Goal: Transaction & Acquisition: Subscribe to service/newsletter

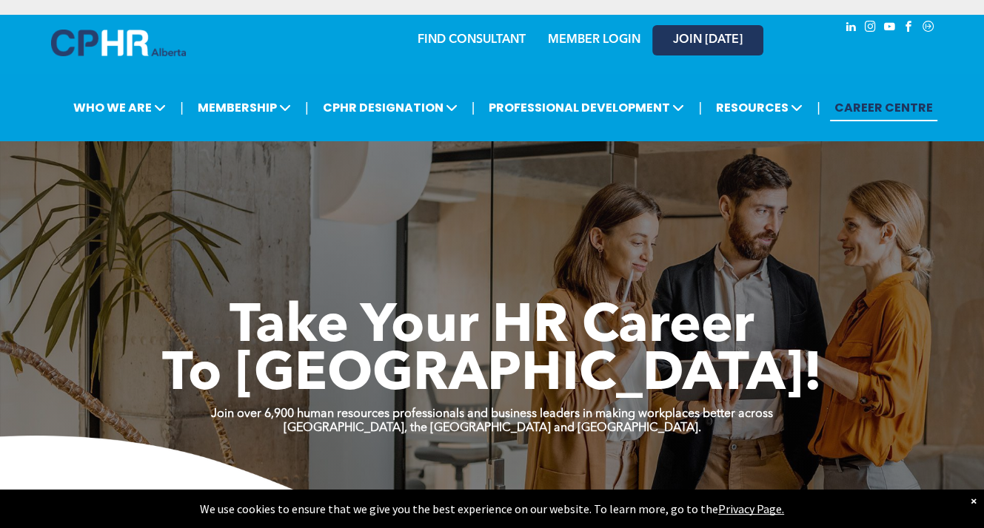
click at [693, 47] on span "JOIN [DATE]" at bounding box center [708, 40] width 70 height 14
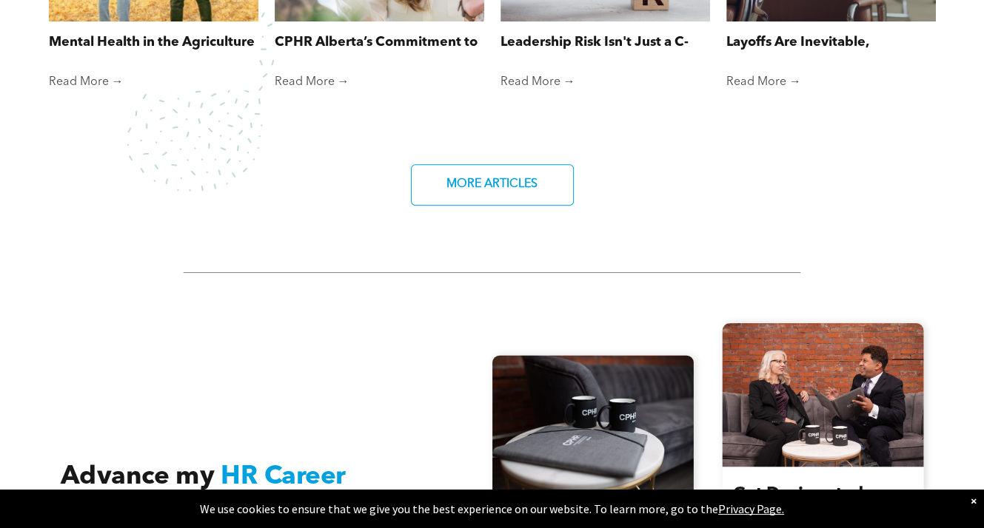
scroll to position [1702, 0]
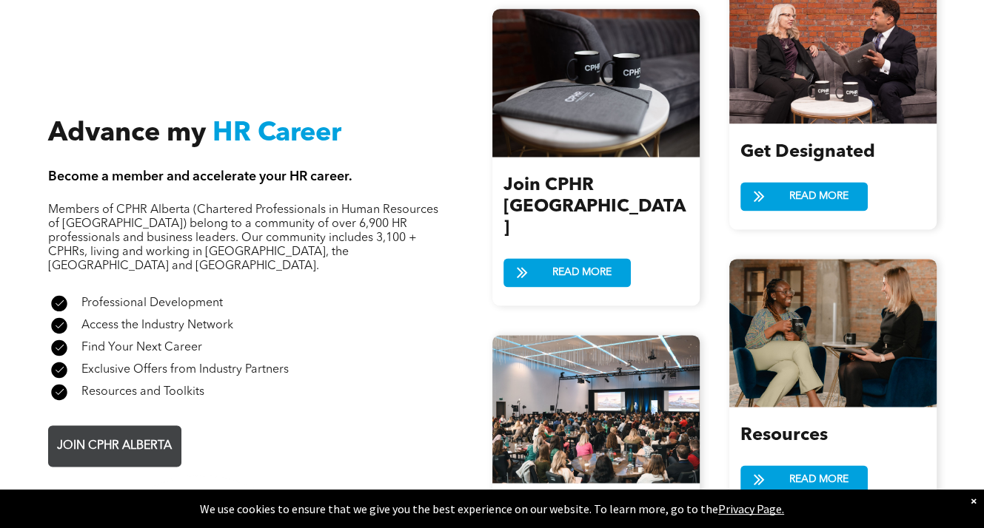
click at [135, 432] on span "JOIN CPHR ALBERTA" at bounding box center [114, 446] width 125 height 29
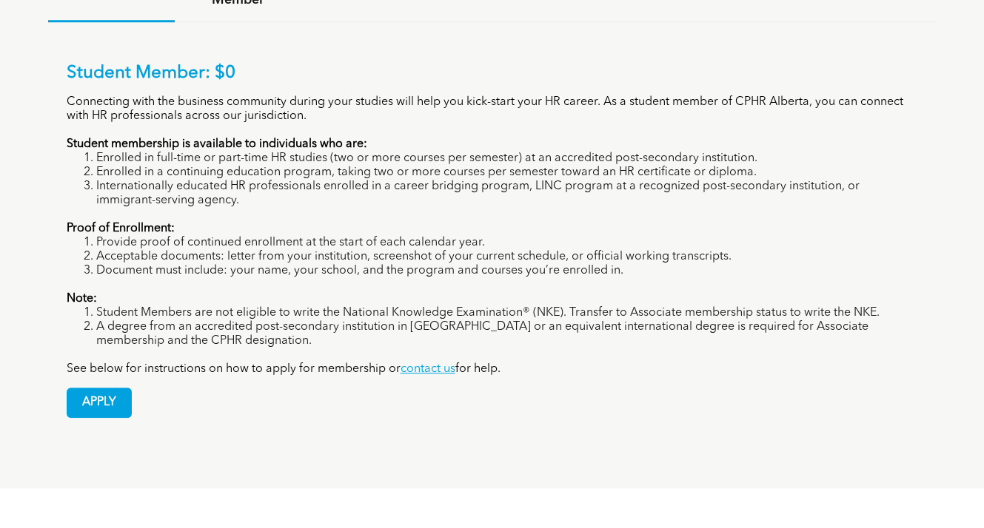
scroll to position [962, 0]
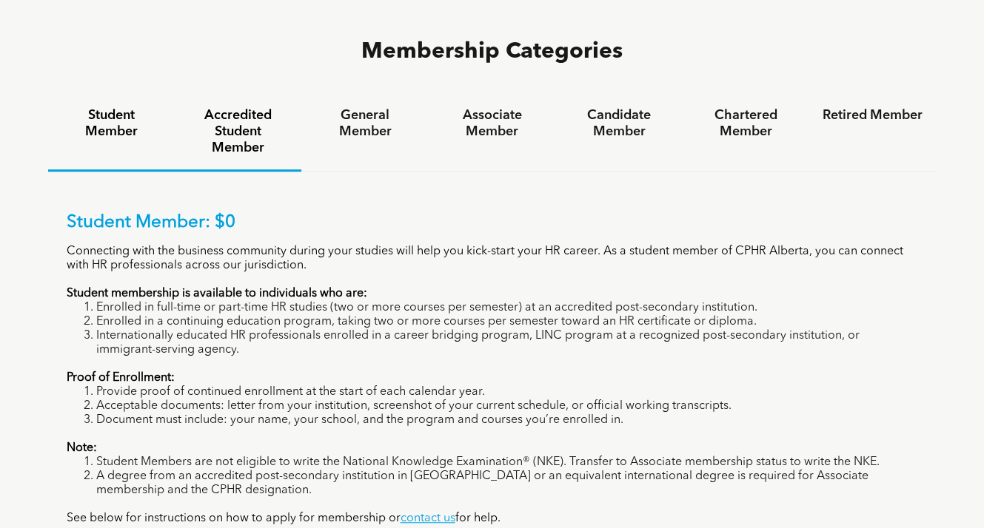
click at [242, 107] on h4 "Accredited Student Member" at bounding box center [238, 131] width 100 height 49
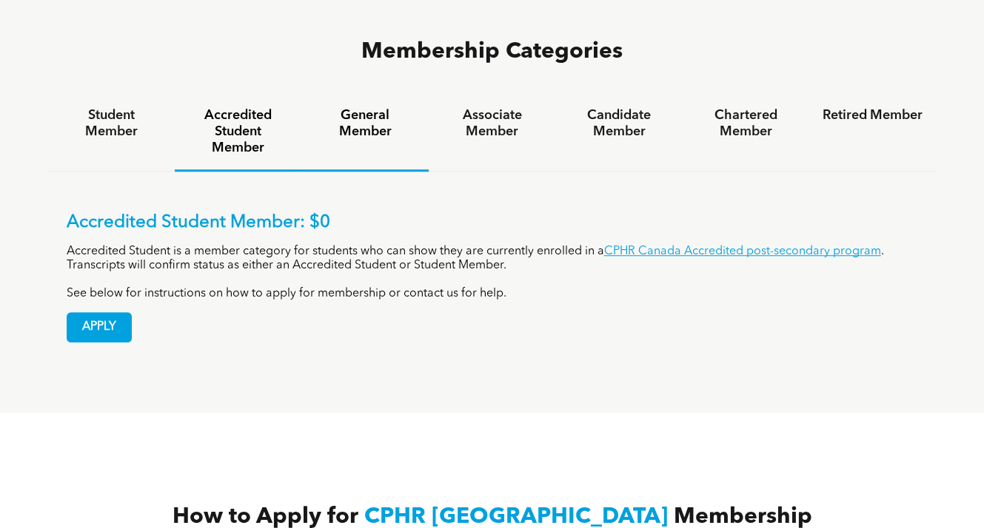
click at [363, 107] on h4 "General Member" at bounding box center [365, 123] width 100 height 33
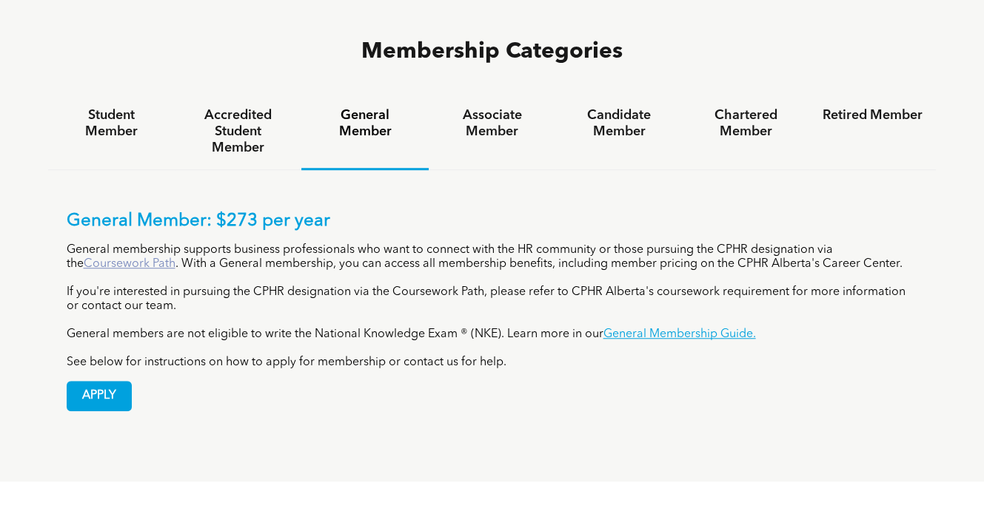
click at [101, 258] on link "Coursework Path" at bounding box center [130, 264] width 92 height 12
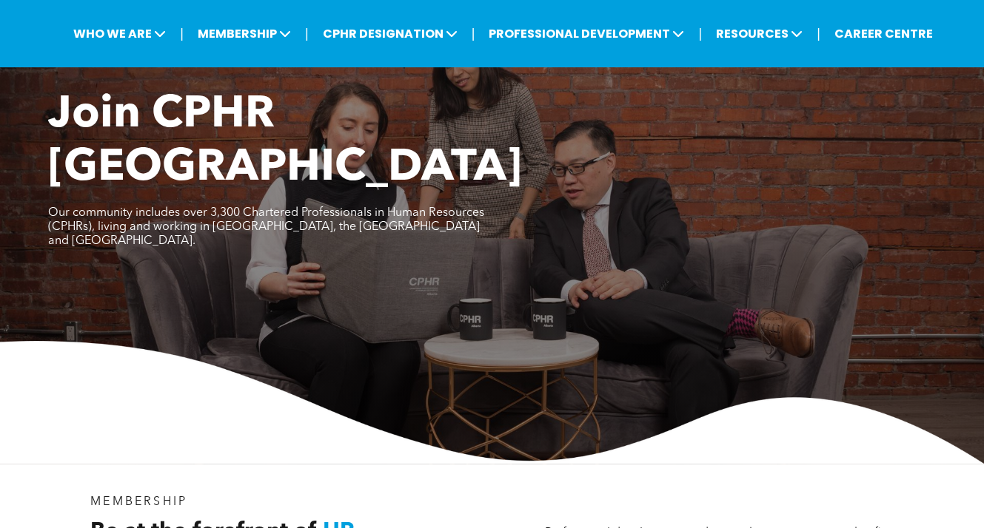
scroll to position [0, 0]
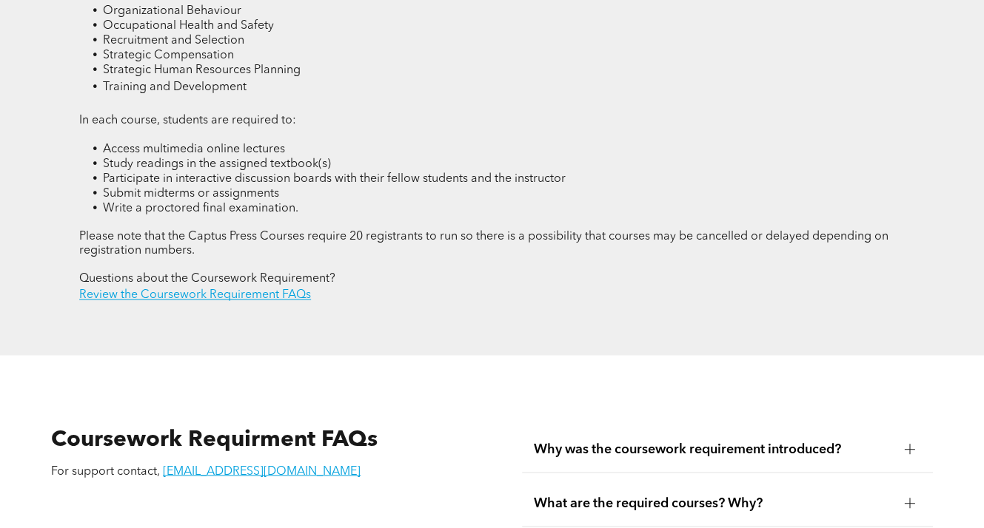
scroll to position [1850, 0]
